Goal: Information Seeking & Learning: Learn about a topic

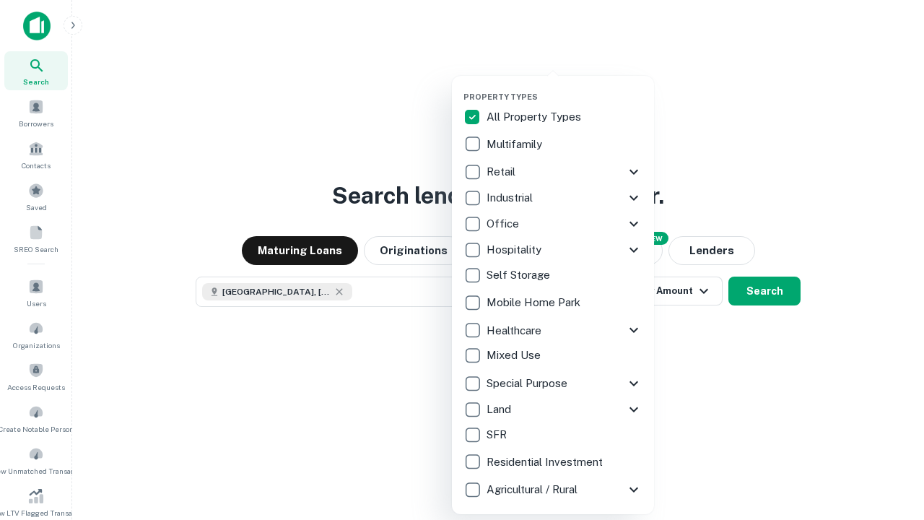
click at [565, 87] on button "button" at bounding box center [565, 87] width 202 height 1
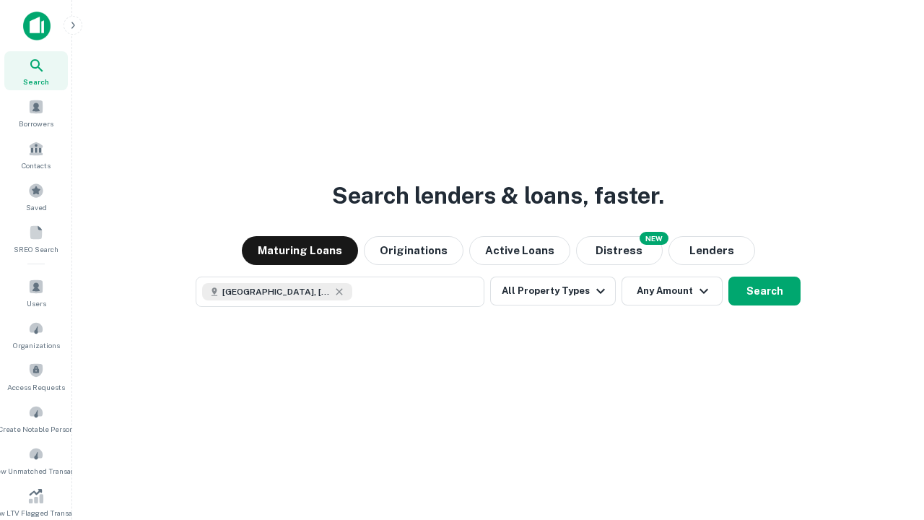
scroll to position [8, 174]
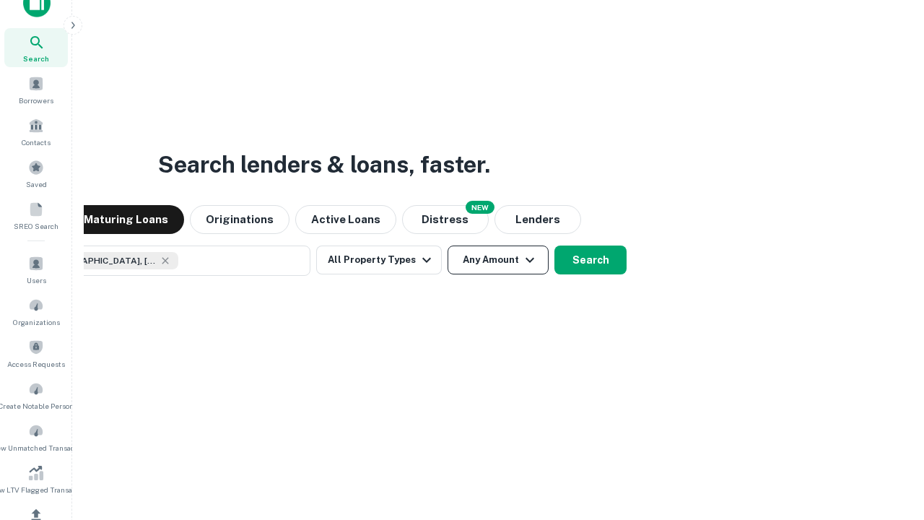
click at [448, 246] on button "Any Amount" at bounding box center [498, 260] width 101 height 29
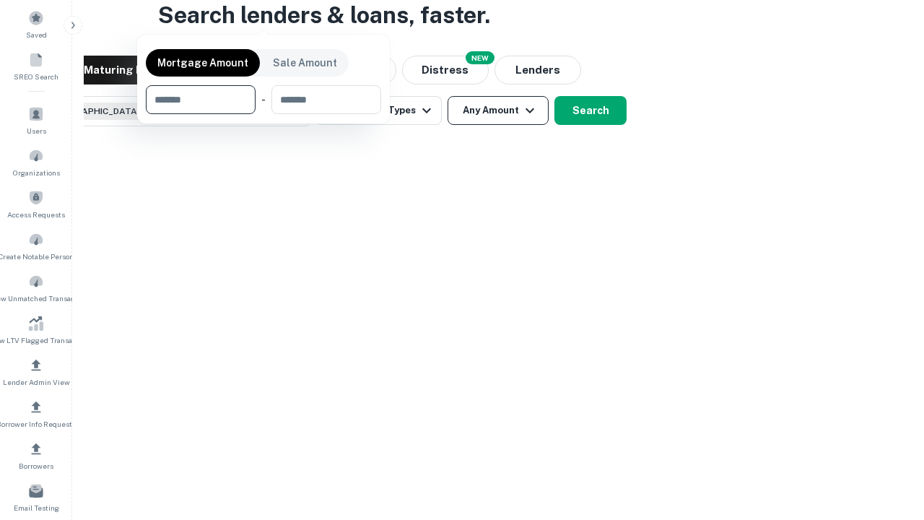
scroll to position [104, 409]
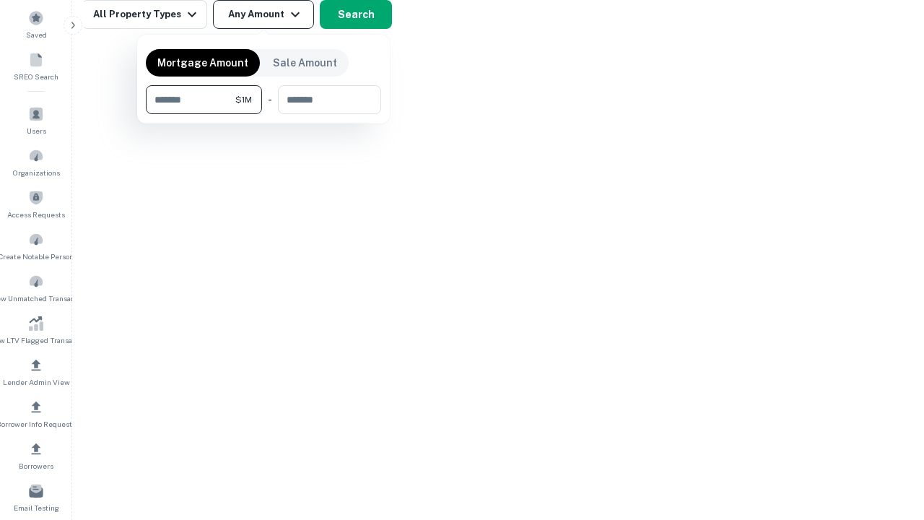
type input "*******"
click at [264, 114] on button "button" at bounding box center [263, 114] width 235 height 1
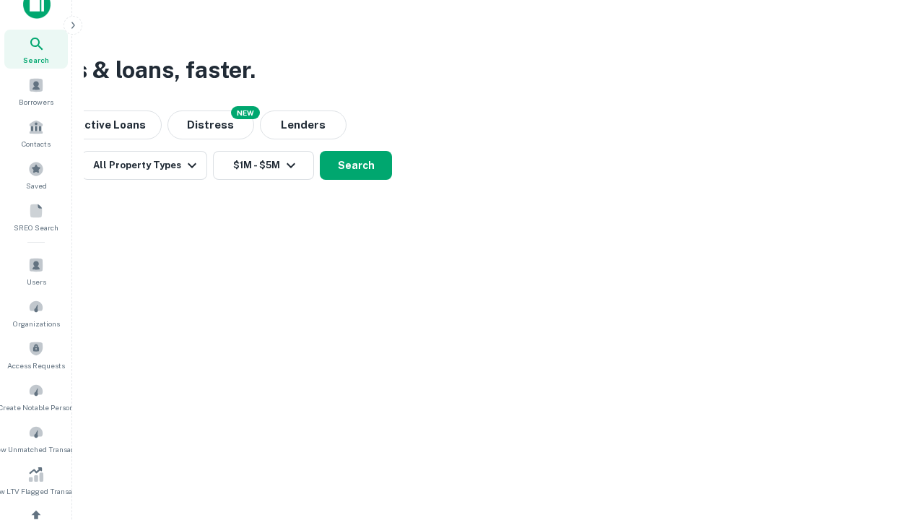
scroll to position [8, 266]
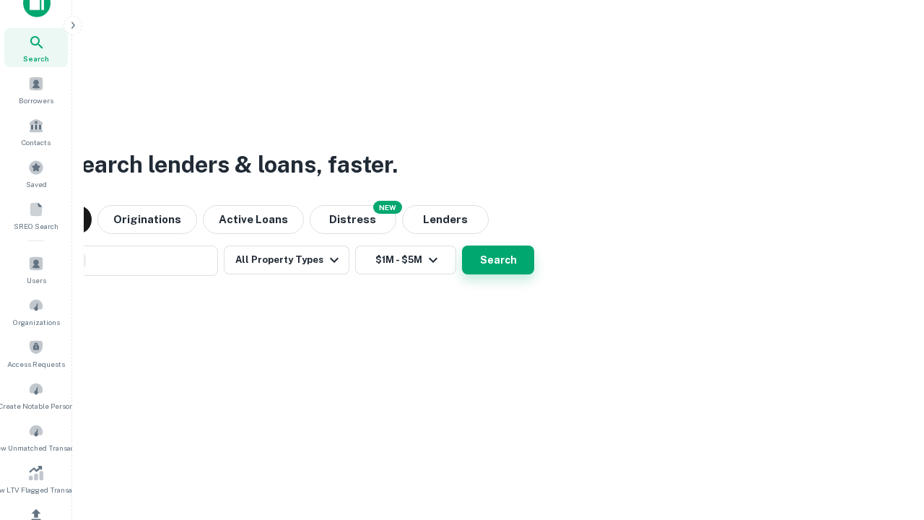
click at [462, 246] on button "Search" at bounding box center [498, 260] width 72 height 29
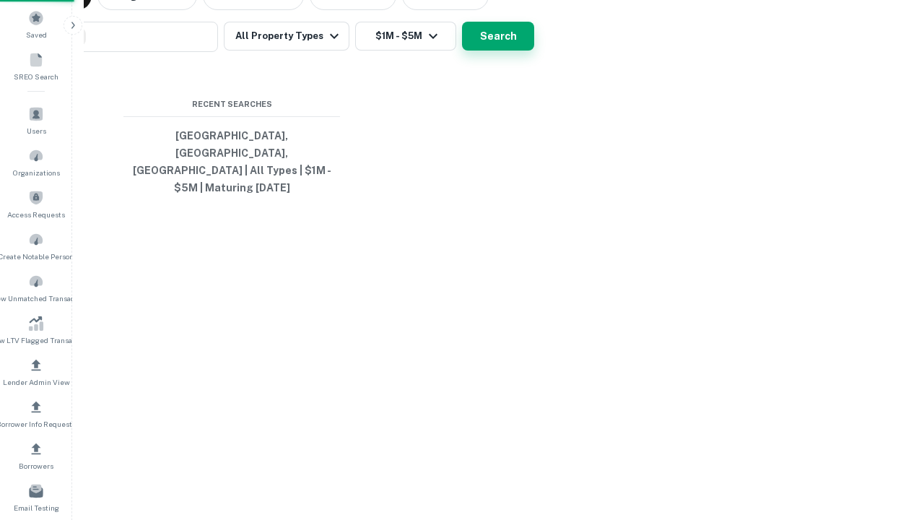
scroll to position [47, 409]
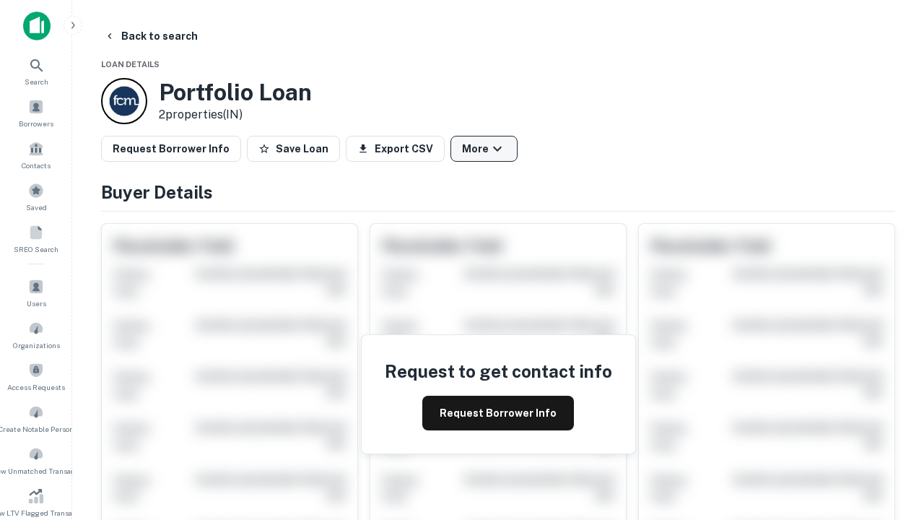
click at [484, 149] on button "More" at bounding box center [484, 149] width 67 height 26
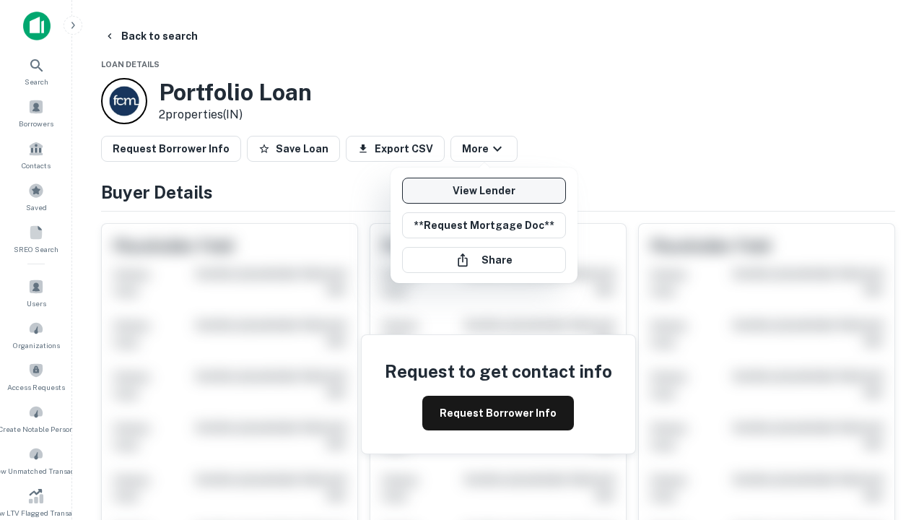
click at [484, 191] on link "View Lender" at bounding box center [484, 191] width 164 height 26
